Goal: Information Seeking & Learning: Learn about a topic

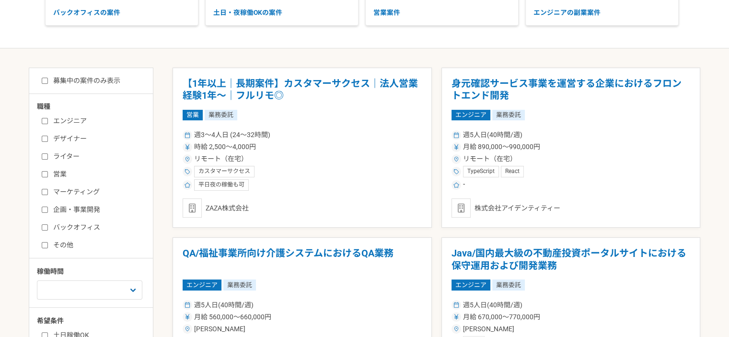
scroll to position [144, 0]
click at [332, 153] on div "週3〜4人日 (24〜32時間) 時給 2,500〜4,000円 リモート（在宅） カスタマーサクセス 平日夜の稼働も可" at bounding box center [302, 159] width 239 height 63
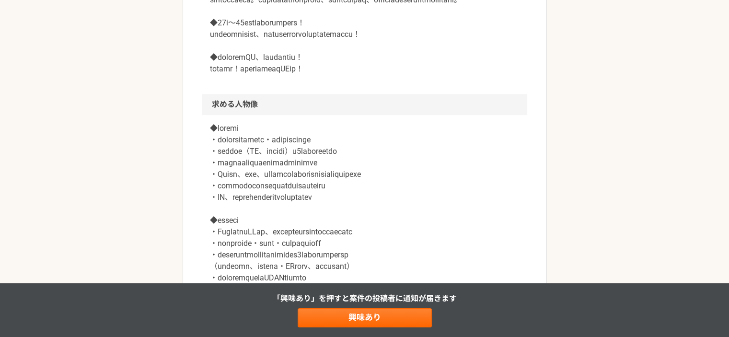
scroll to position [958, 0]
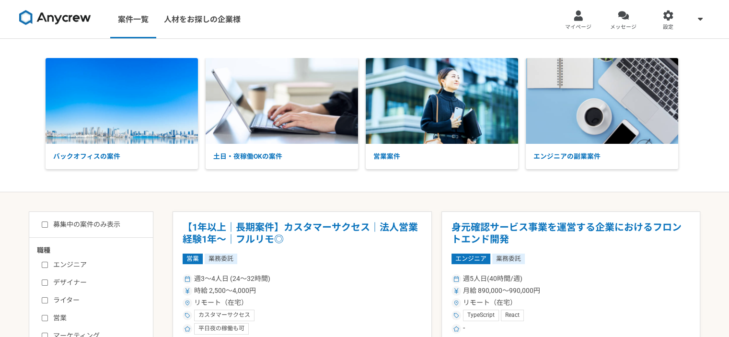
scroll to position [96, 0]
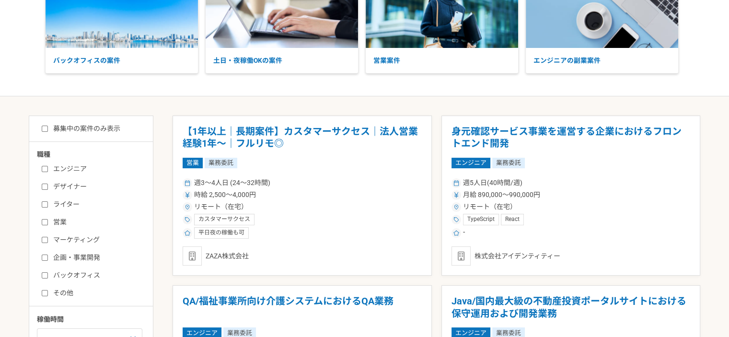
click at [44, 219] on input "営業" at bounding box center [45, 222] width 6 height 6
checkbox input "true"
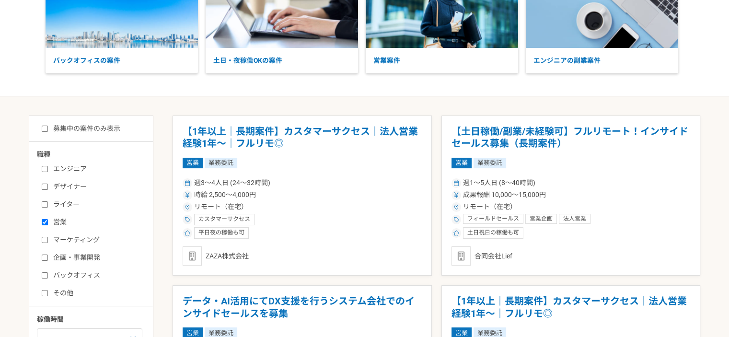
scroll to position [144, 0]
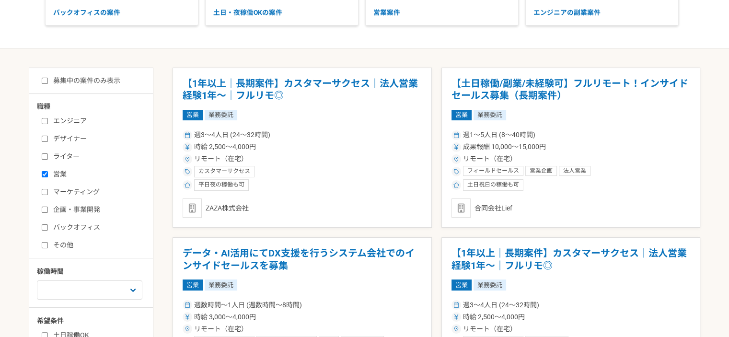
click at [44, 78] on input "募集中の案件のみ表示" at bounding box center [45, 81] width 6 height 6
checkbox input "true"
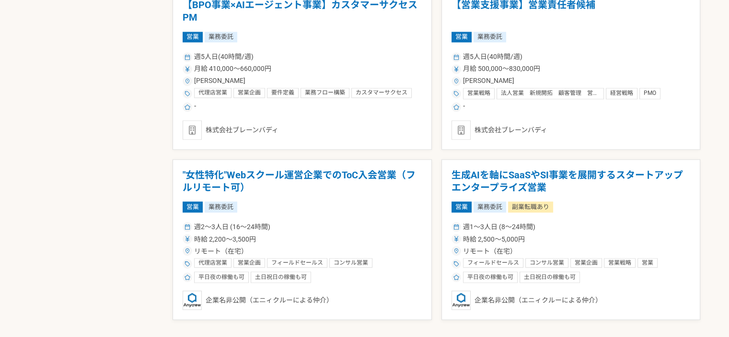
scroll to position [1629, 0]
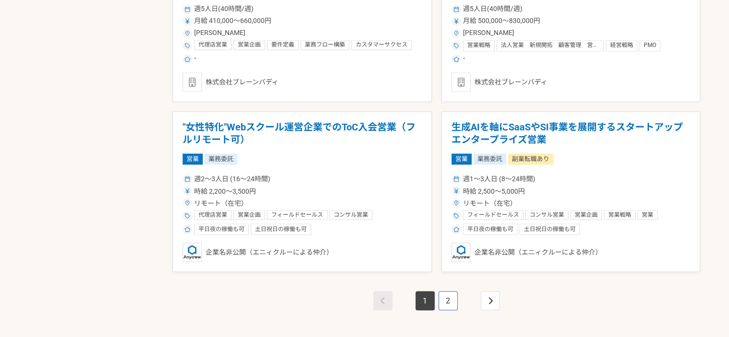
click at [447, 298] on link "2" at bounding box center [447, 300] width 19 height 19
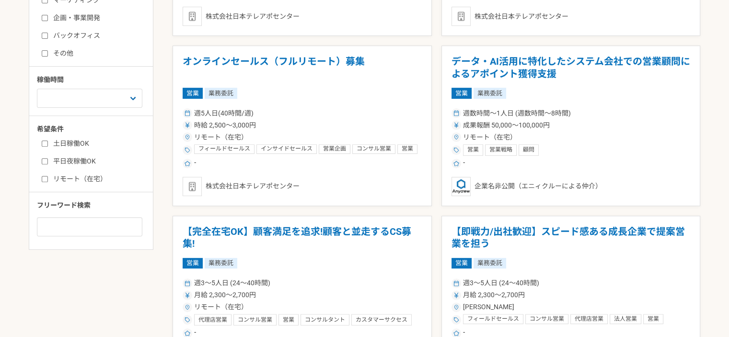
scroll to position [431, 0]
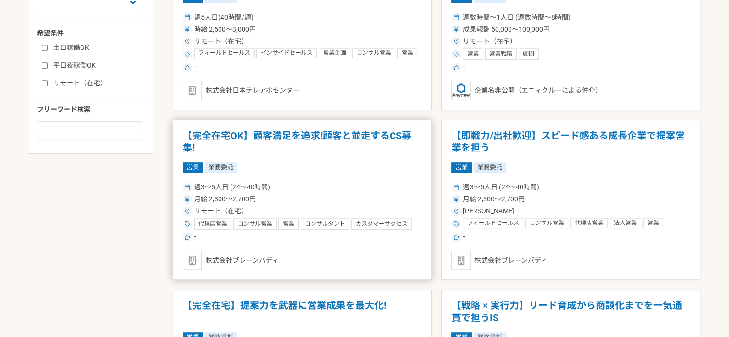
click at [313, 191] on div "週3〜5人日 (24〜40時間)" at bounding box center [302, 187] width 239 height 10
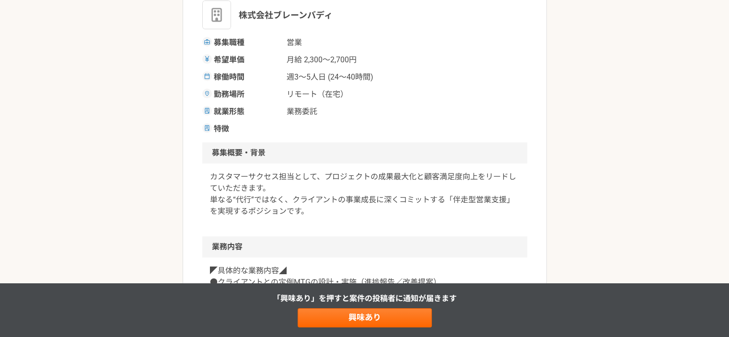
scroll to position [240, 0]
